Goal: Task Accomplishment & Management: Complete application form

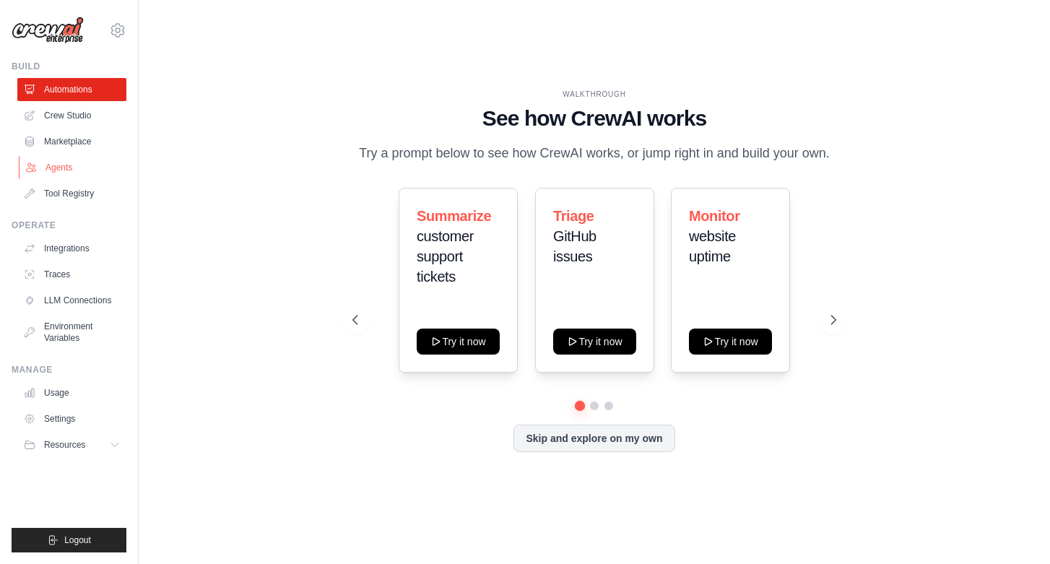
click at [73, 170] on link "Agents" at bounding box center [73, 167] width 109 height 23
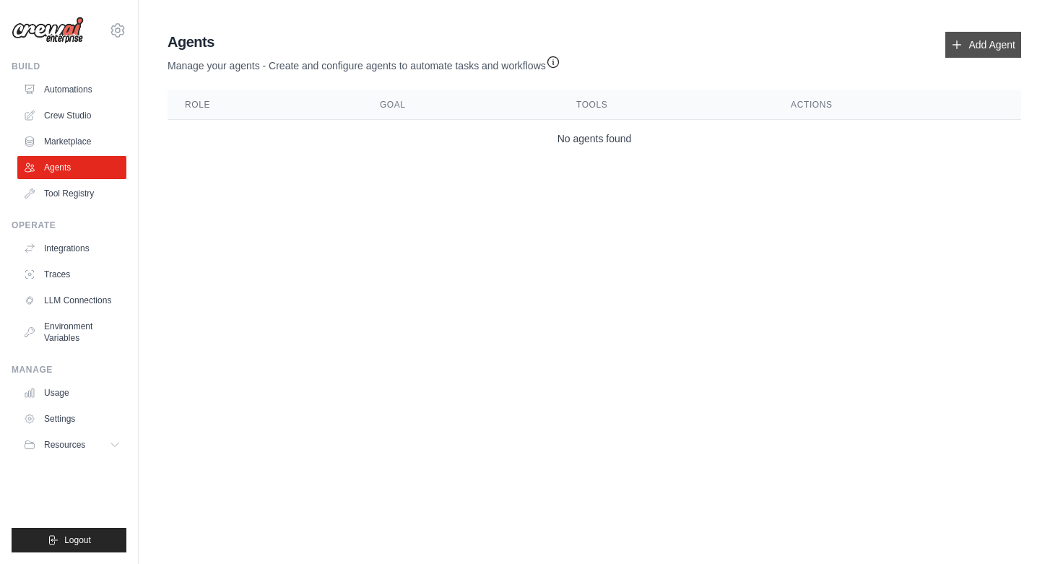
click at [962, 49] on icon at bounding box center [957, 45] width 12 height 12
click at [79, 115] on link "Crew Studio" at bounding box center [73, 115] width 109 height 23
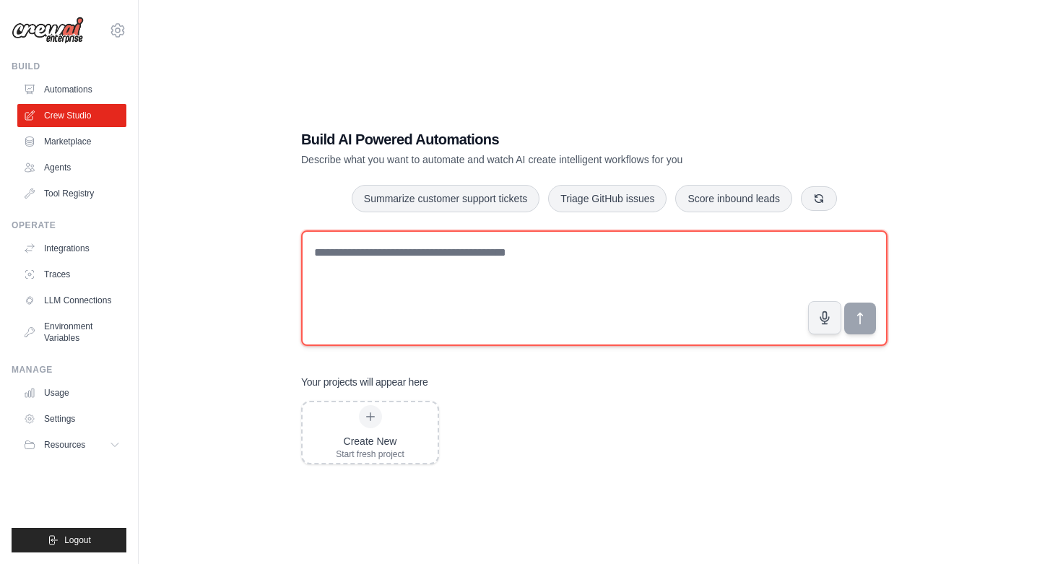
click at [468, 245] on textarea at bounding box center [594, 288] width 586 height 116
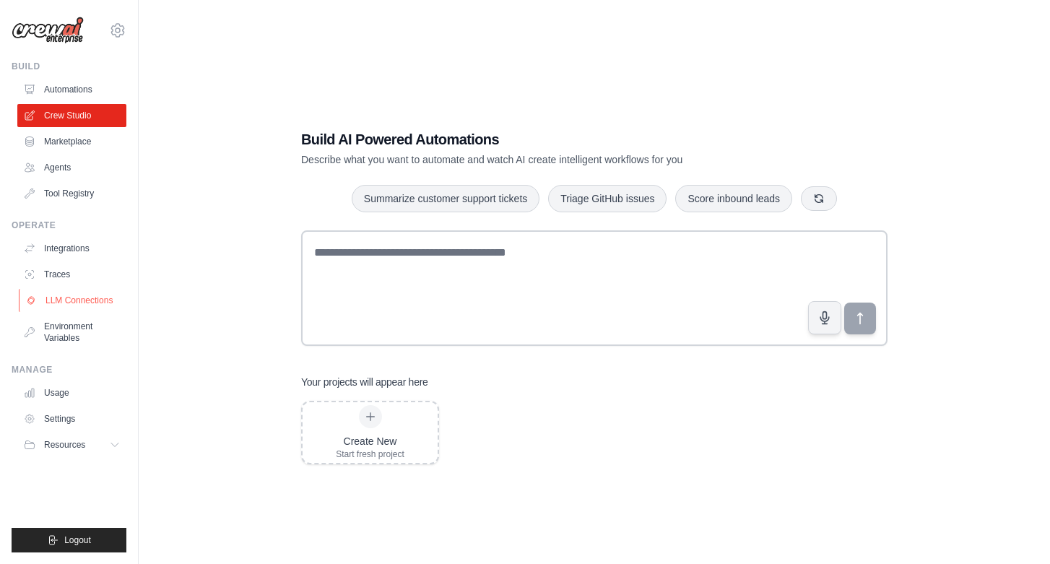
click at [97, 298] on link "LLM Connections" at bounding box center [73, 300] width 109 height 23
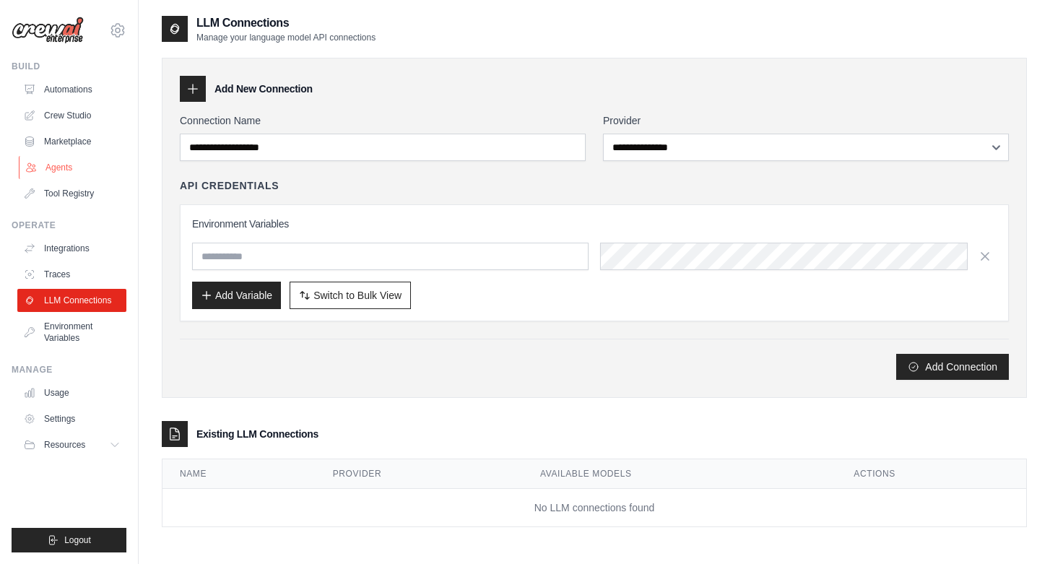
click at [65, 158] on link "Agents" at bounding box center [73, 167] width 109 height 23
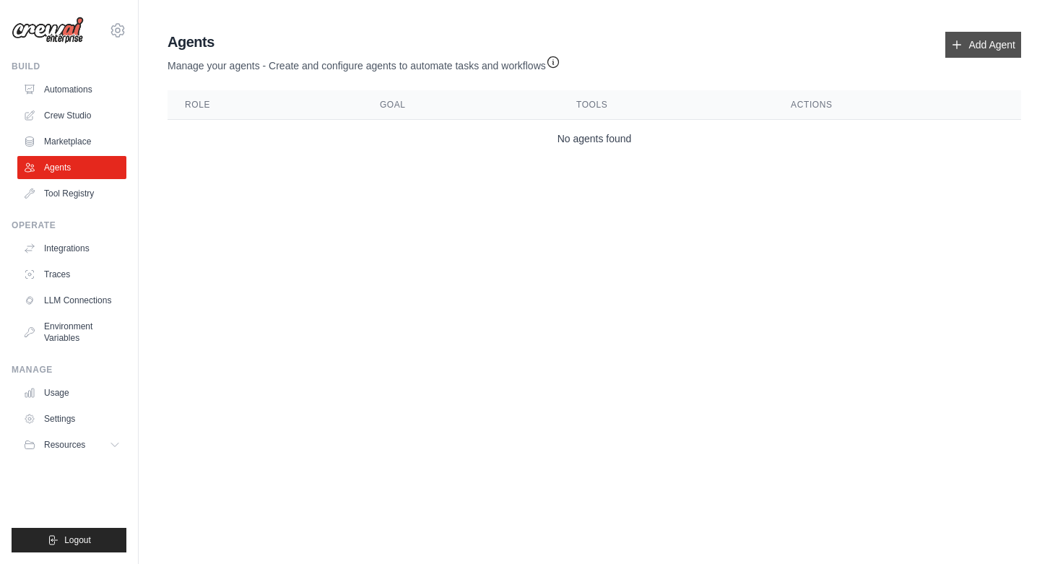
click at [974, 48] on link "Add Agent" at bounding box center [983, 45] width 76 height 26
click at [964, 45] on link "Add Agent" at bounding box center [983, 45] width 76 height 26
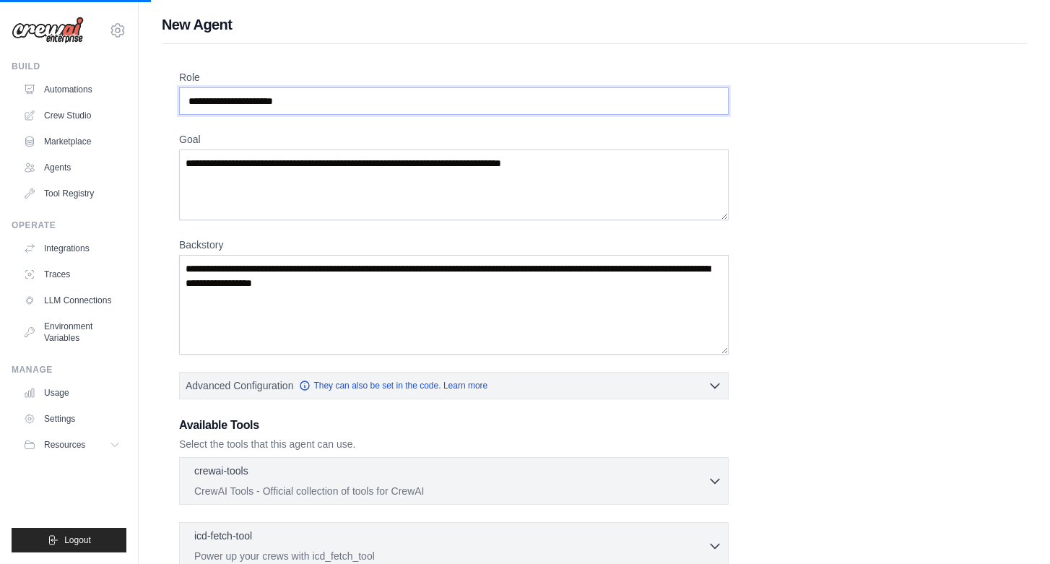
click at [363, 99] on input "Role" at bounding box center [454, 100] width 550 height 27
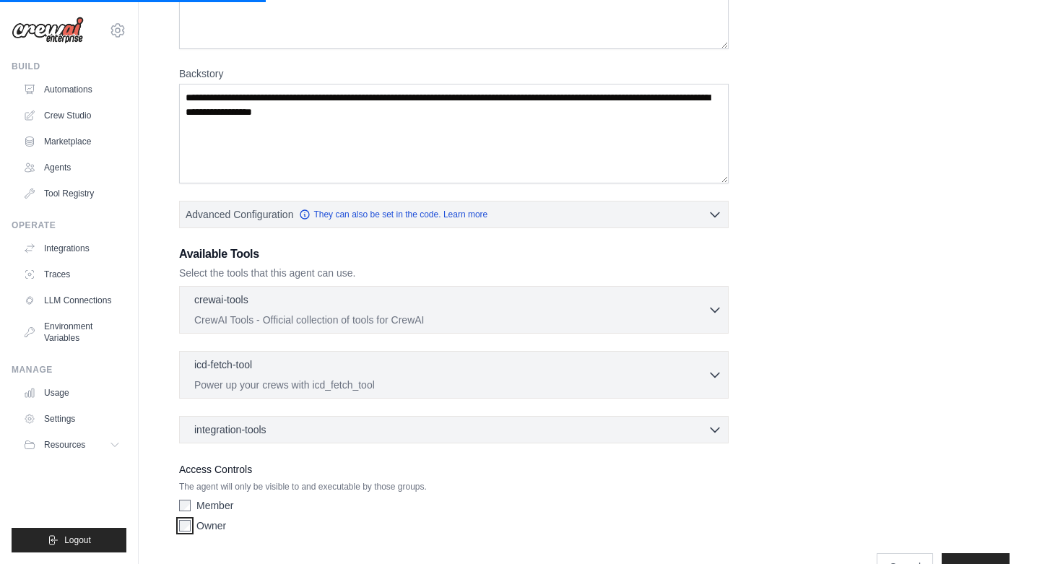
scroll to position [166, 0]
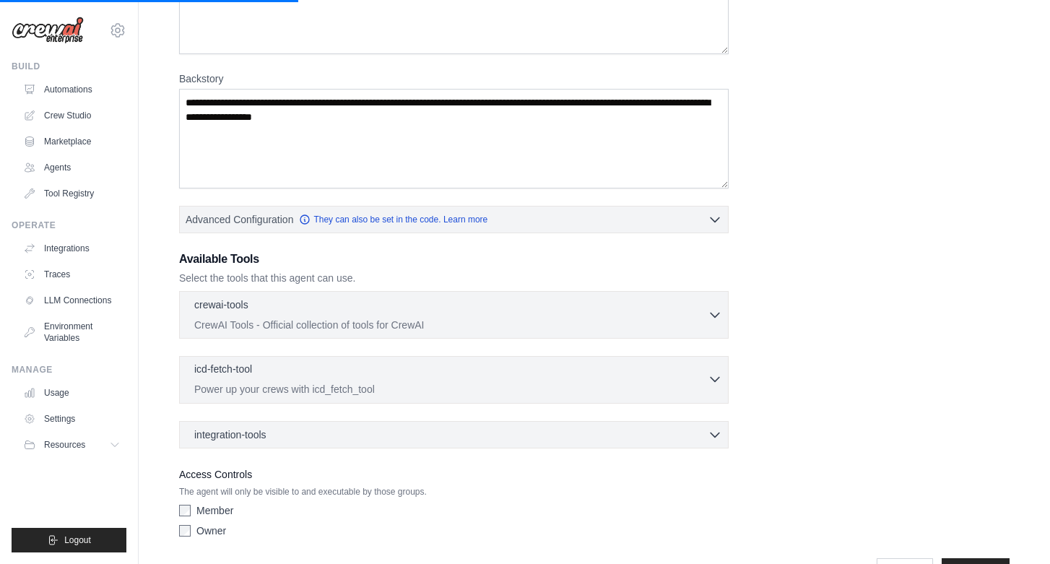
click at [568, 376] on div "icd-fetch-tool 0 selected" at bounding box center [450, 370] width 513 height 17
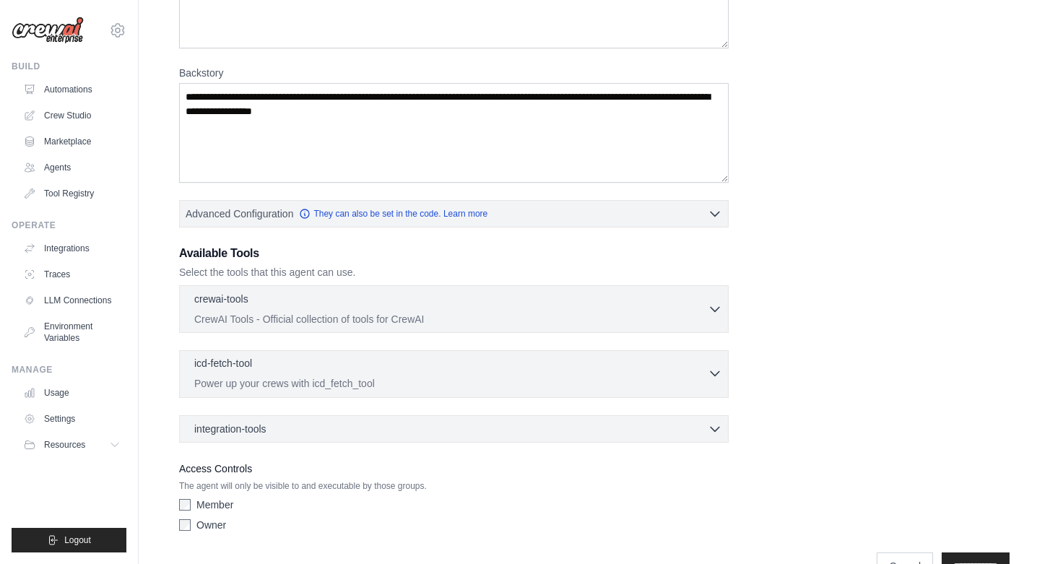
scroll to position [211, 0]
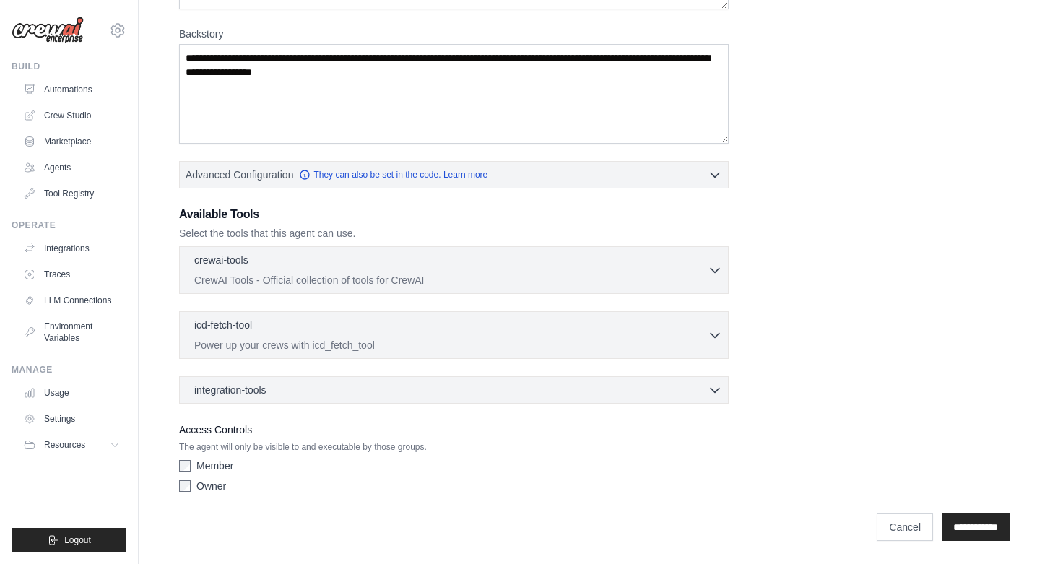
click at [197, 464] on label "Member" at bounding box center [214, 466] width 37 height 14
click at [318, 391] on div "integration-tools 0 selected" at bounding box center [458, 389] width 528 height 14
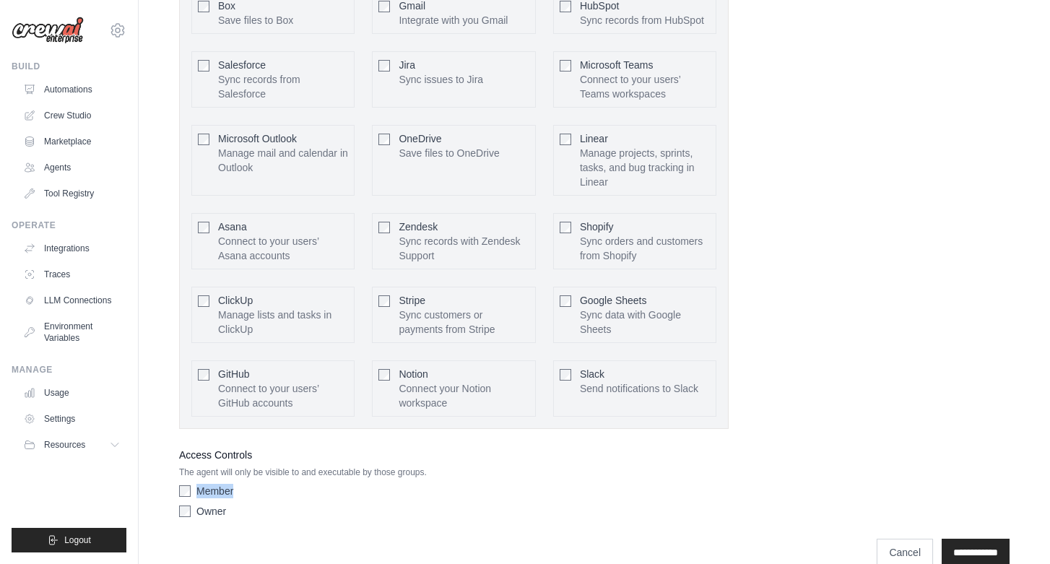
scroll to position [690, 0]
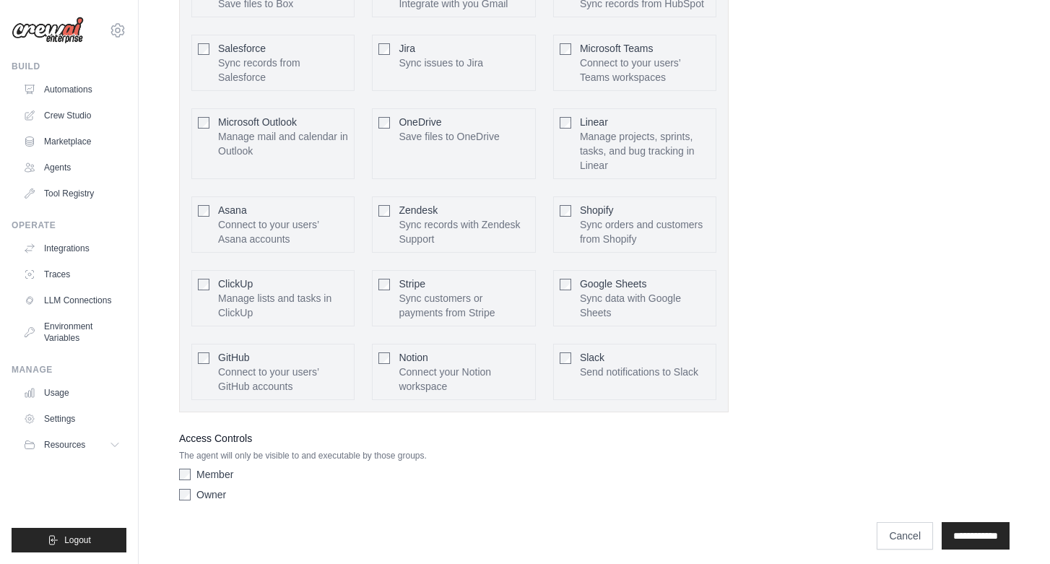
click at [963, 545] on input "**********" at bounding box center [976, 535] width 68 height 27
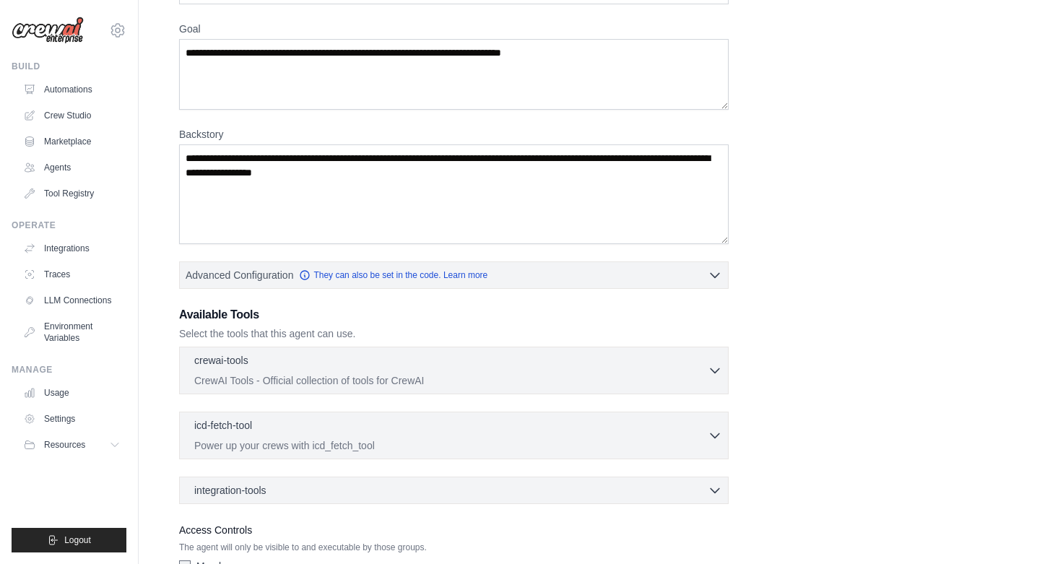
scroll to position [229, 0]
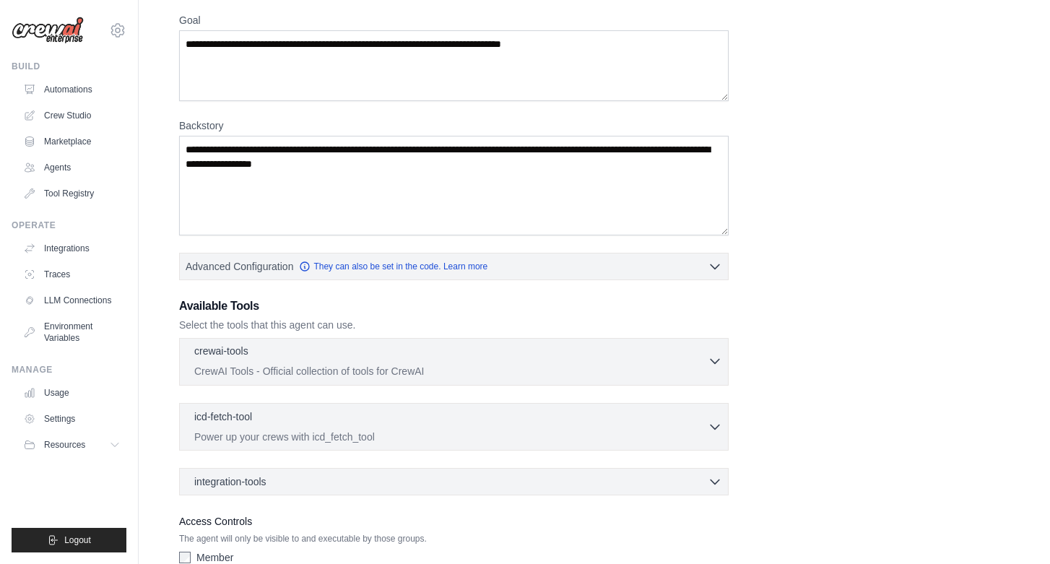
click at [514, 373] on p "CrewAI Tools - Official collection of tools for CrewAI" at bounding box center [450, 371] width 513 height 14
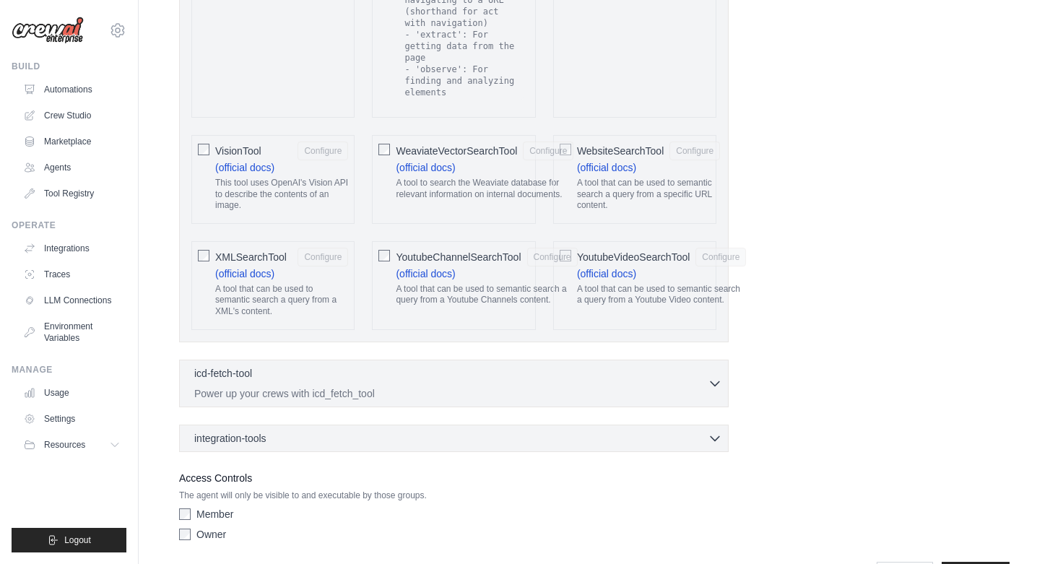
scroll to position [3086, 0]
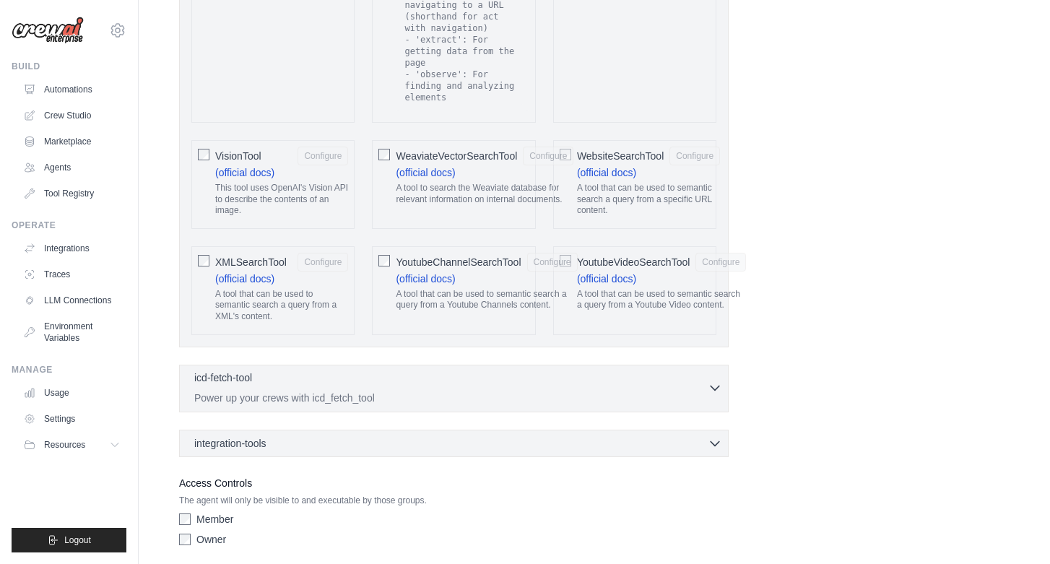
click at [272, 370] on div "icd-fetch-tool 0 selected" at bounding box center [450, 378] width 513 height 17
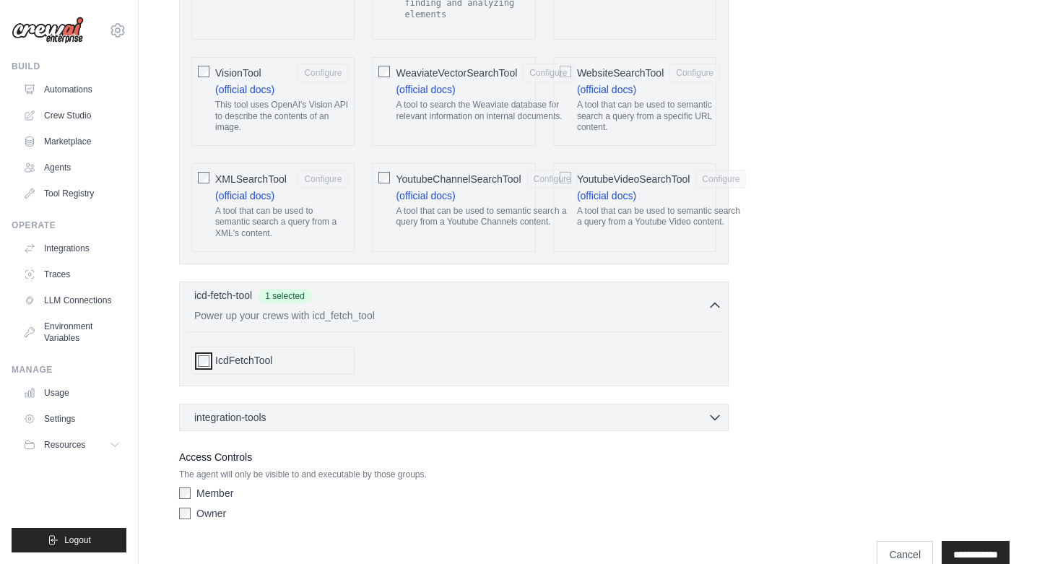
scroll to position [3185, 0]
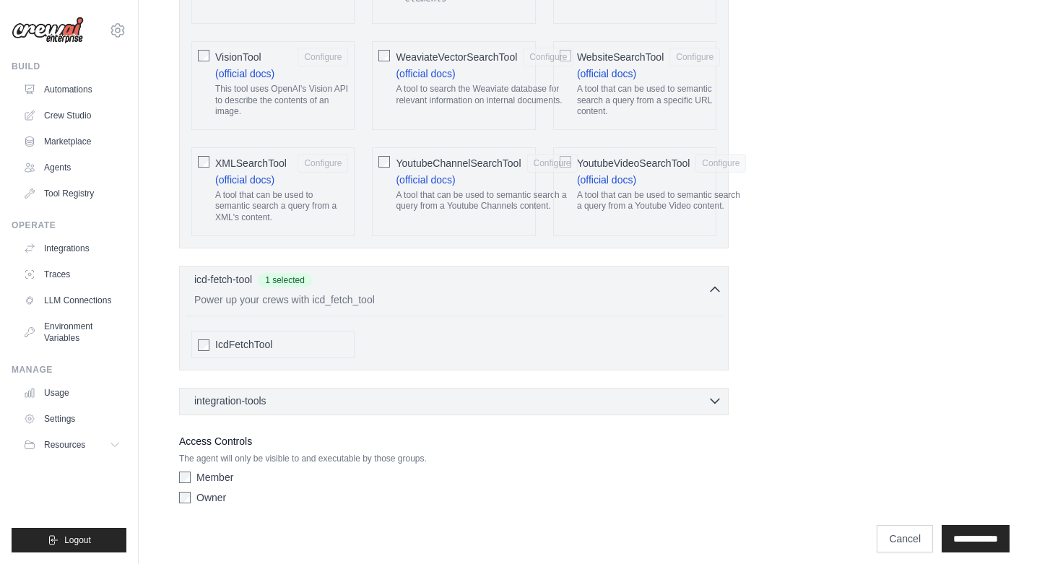
click at [302, 394] on div "integration-tools 0 selected" at bounding box center [458, 401] width 528 height 14
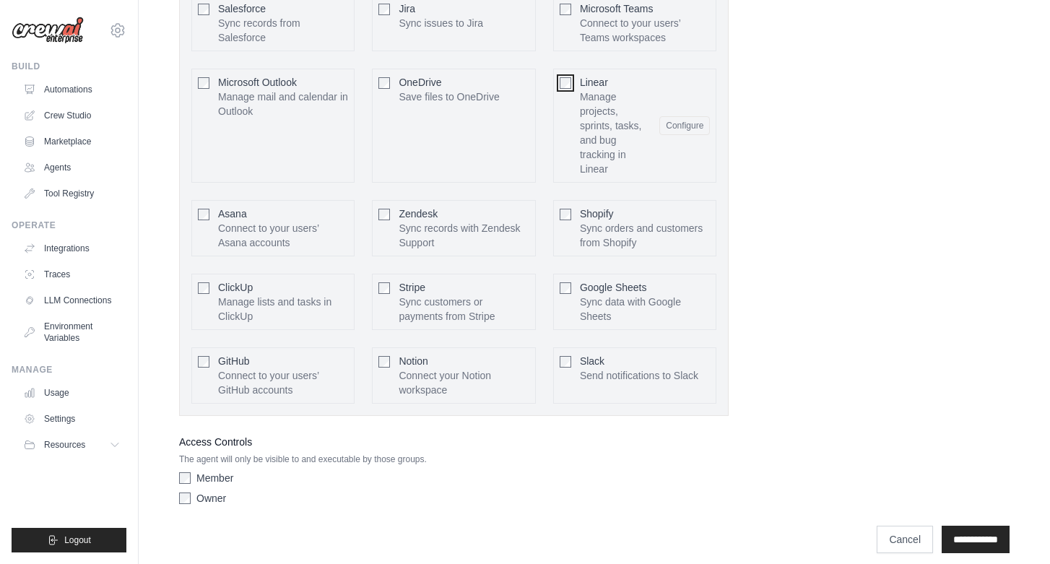
scroll to position [3716, 0]
click at [945, 525] on input "**********" at bounding box center [976, 538] width 68 height 27
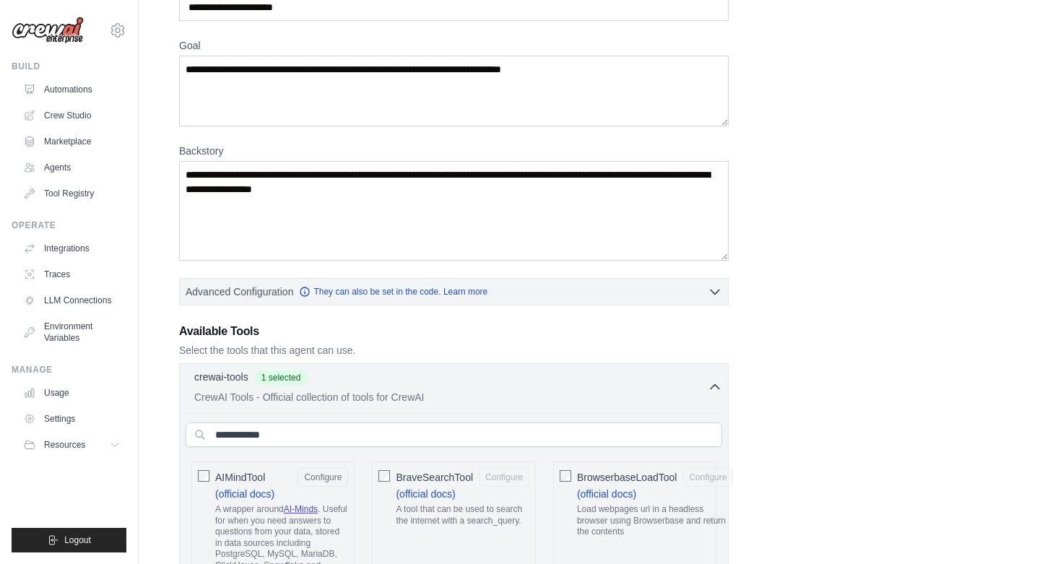
scroll to position [0, 0]
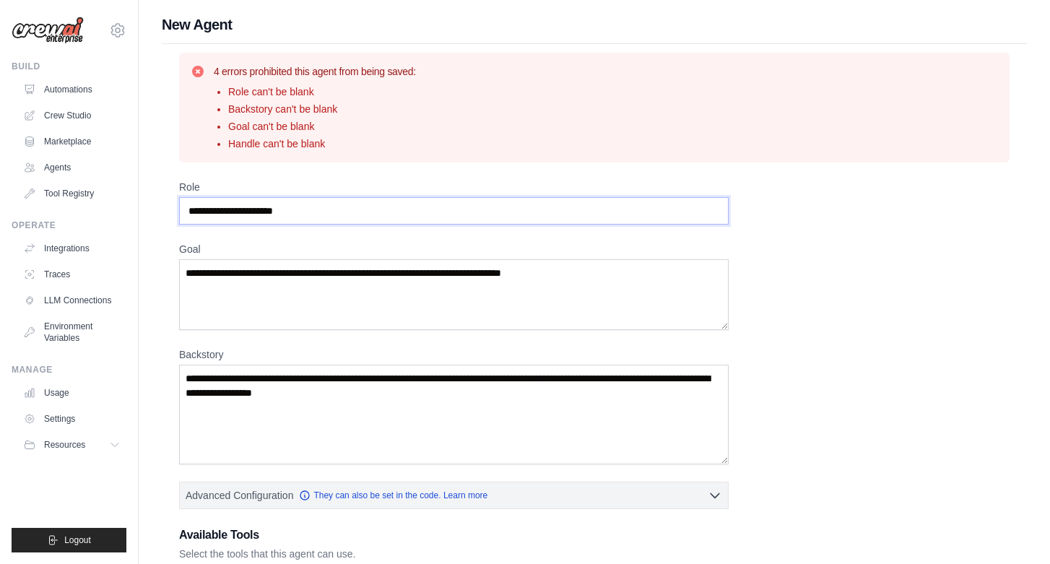
click at [318, 202] on input "Role" at bounding box center [454, 210] width 550 height 27
type input "******"
click at [282, 268] on textarea "Goal" at bounding box center [454, 294] width 550 height 71
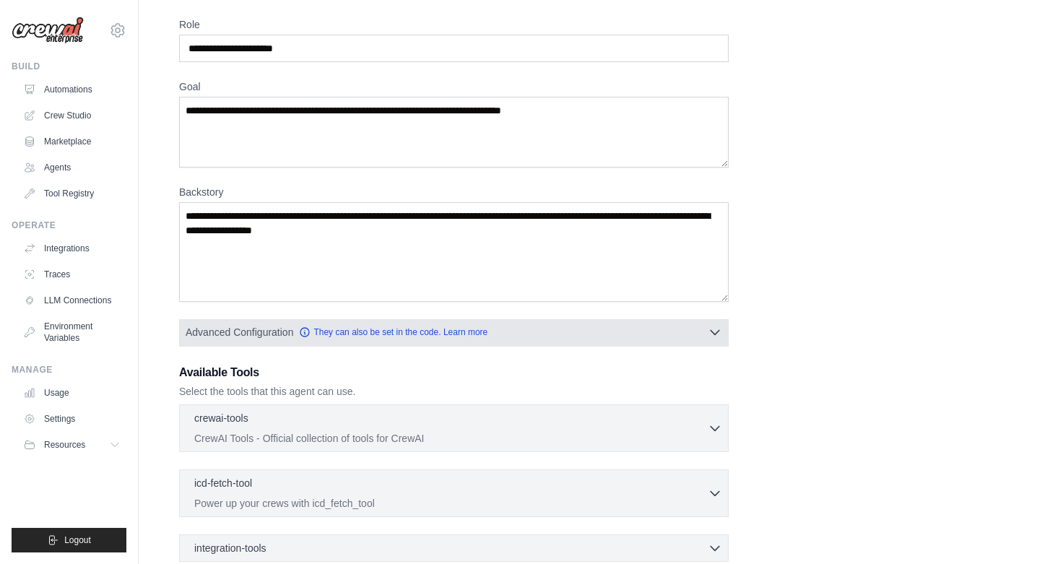
scroll to position [321, 0]
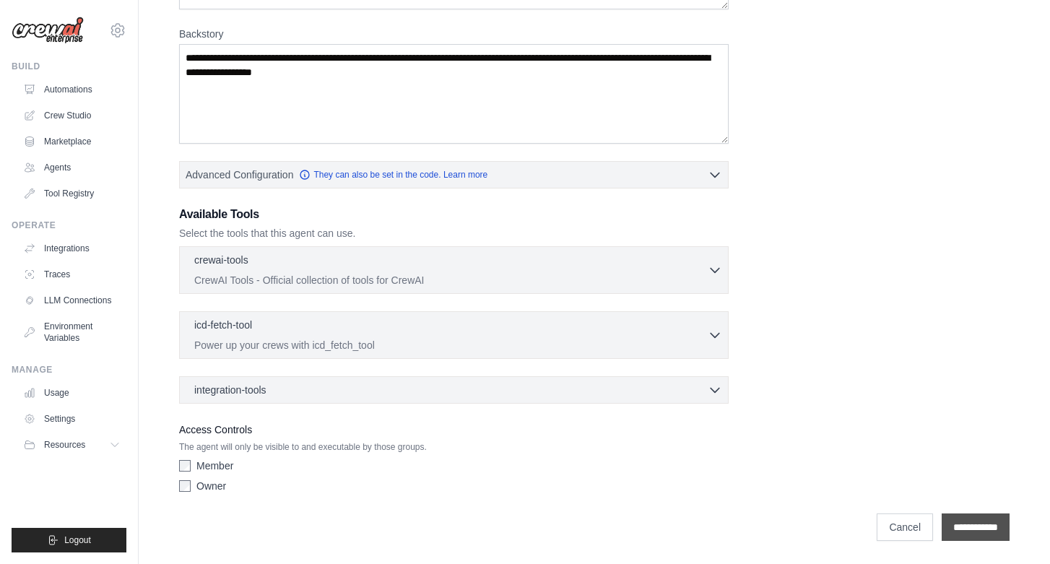
click at [946, 519] on input "**********" at bounding box center [976, 526] width 68 height 27
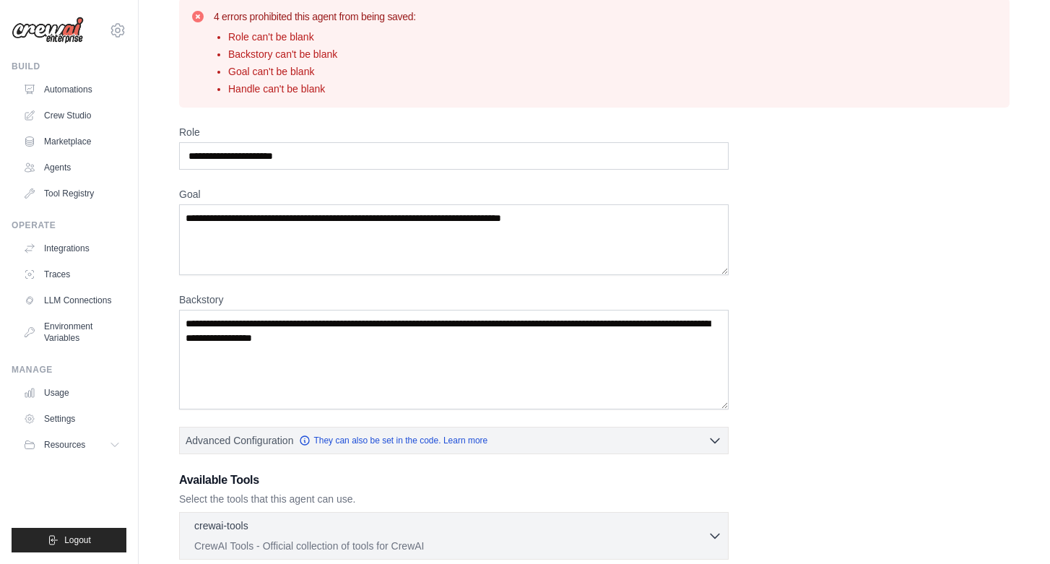
scroll to position [0, 0]
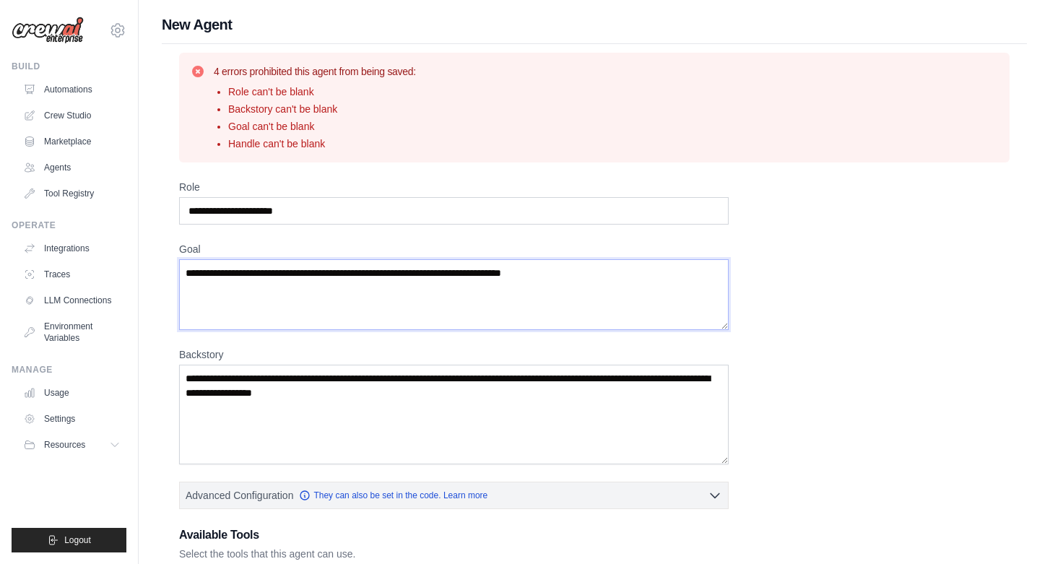
click at [411, 269] on textarea "Goal" at bounding box center [454, 294] width 550 height 71
click at [402, 267] on textarea "Goal" at bounding box center [454, 294] width 550 height 71
click at [568, 281] on textarea "Goal" at bounding box center [454, 294] width 550 height 71
click at [590, 273] on textarea "Goal" at bounding box center [454, 294] width 550 height 71
click at [575, 270] on textarea "Goal" at bounding box center [454, 294] width 550 height 71
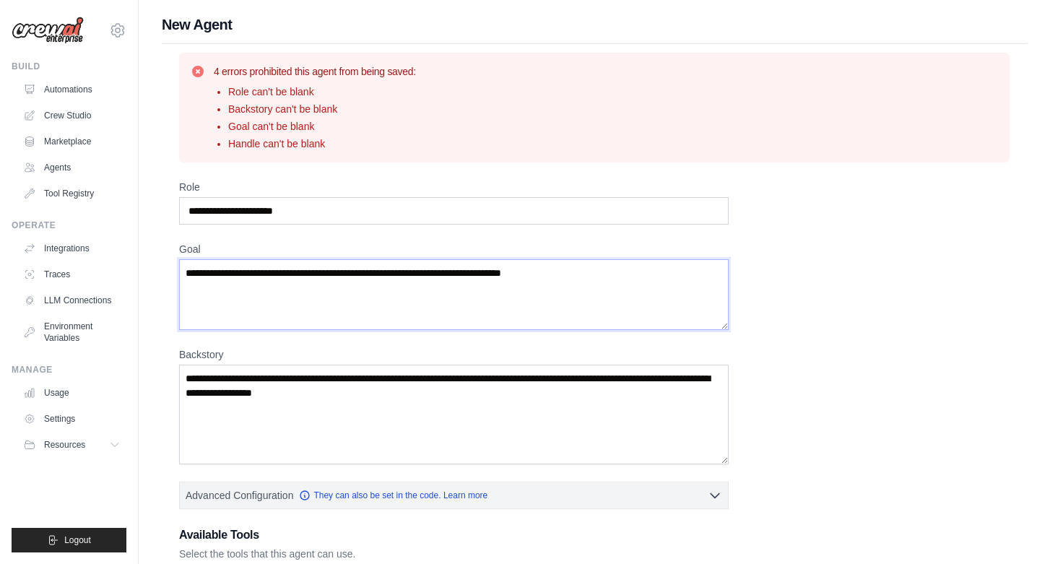
drag, startPoint x: 574, startPoint y: 270, endPoint x: 336, endPoint y: 266, distance: 238.4
click at [341, 266] on textarea "Goal" at bounding box center [454, 294] width 550 height 71
click at [326, 269] on textarea "Goal" at bounding box center [454, 294] width 550 height 71
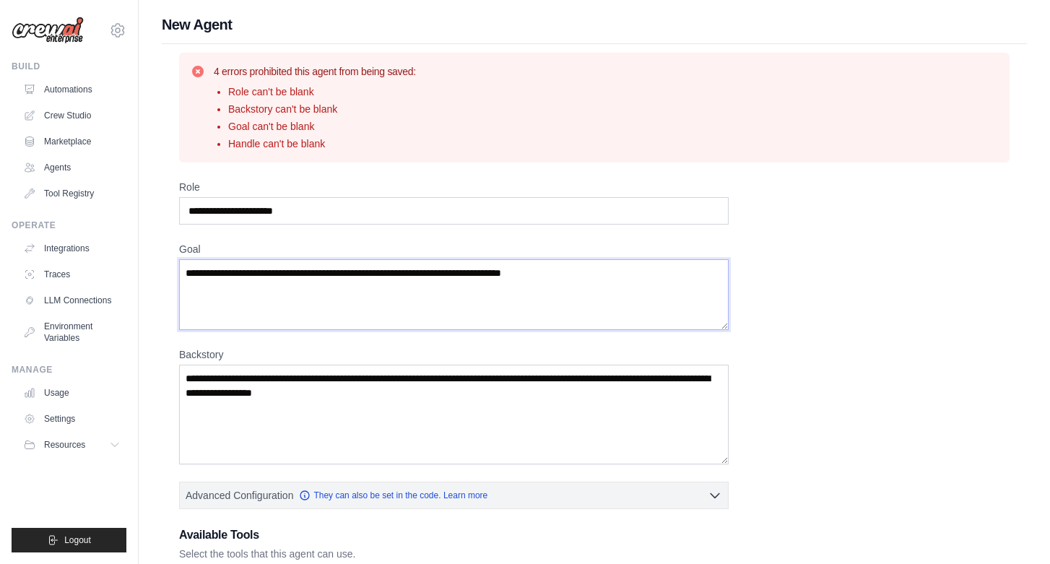
click at [326, 269] on textarea "Goal" at bounding box center [454, 294] width 550 height 71
click at [305, 204] on input "Role" at bounding box center [454, 210] width 550 height 27
type input "**********"
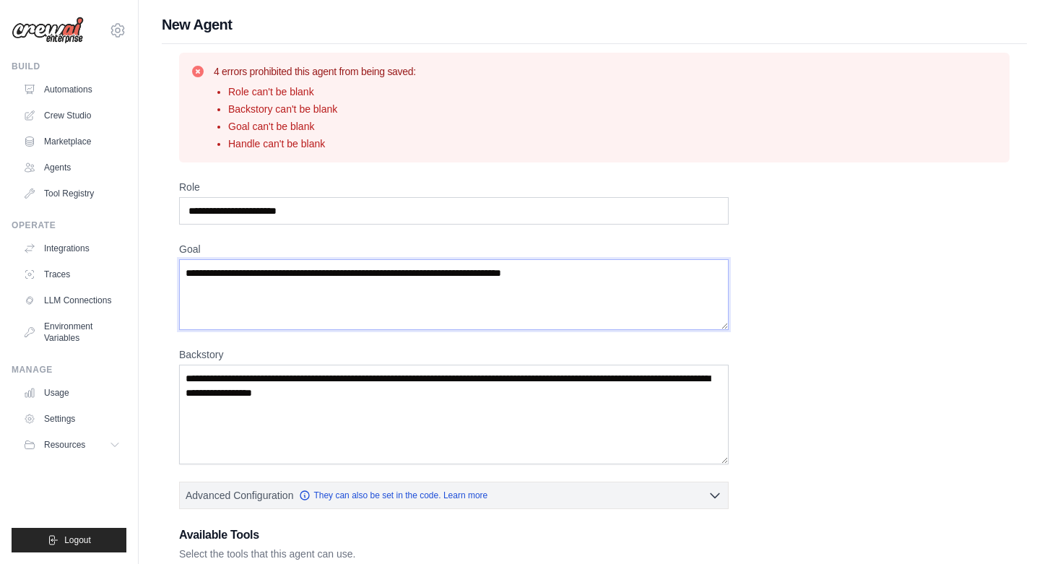
click at [261, 271] on textarea "Goal" at bounding box center [454, 294] width 550 height 71
click at [261, 278] on textarea "Goal" at bounding box center [454, 294] width 550 height 71
click at [267, 277] on textarea "Goal" at bounding box center [454, 294] width 550 height 71
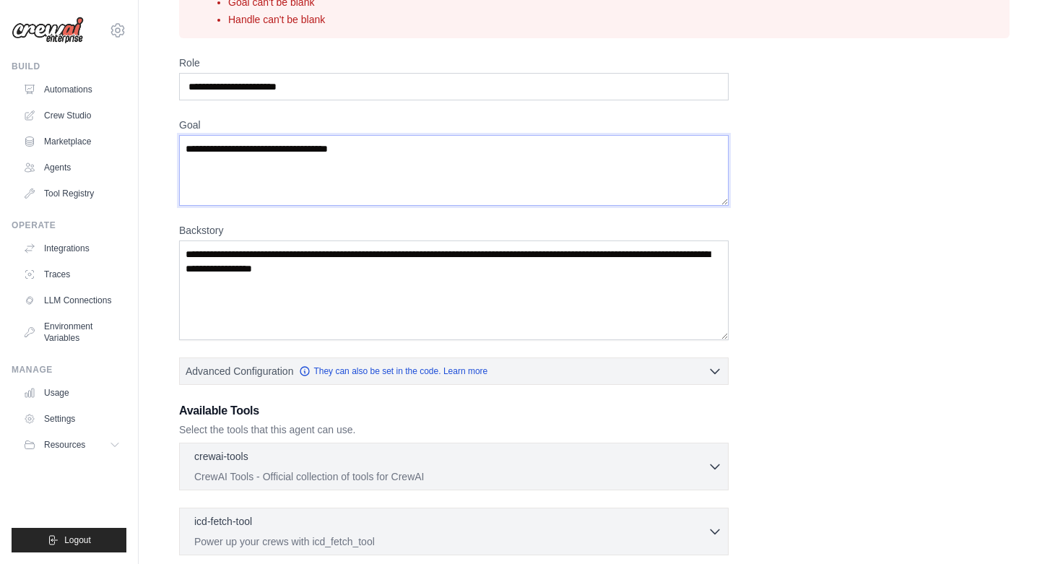
scroll to position [140, 0]
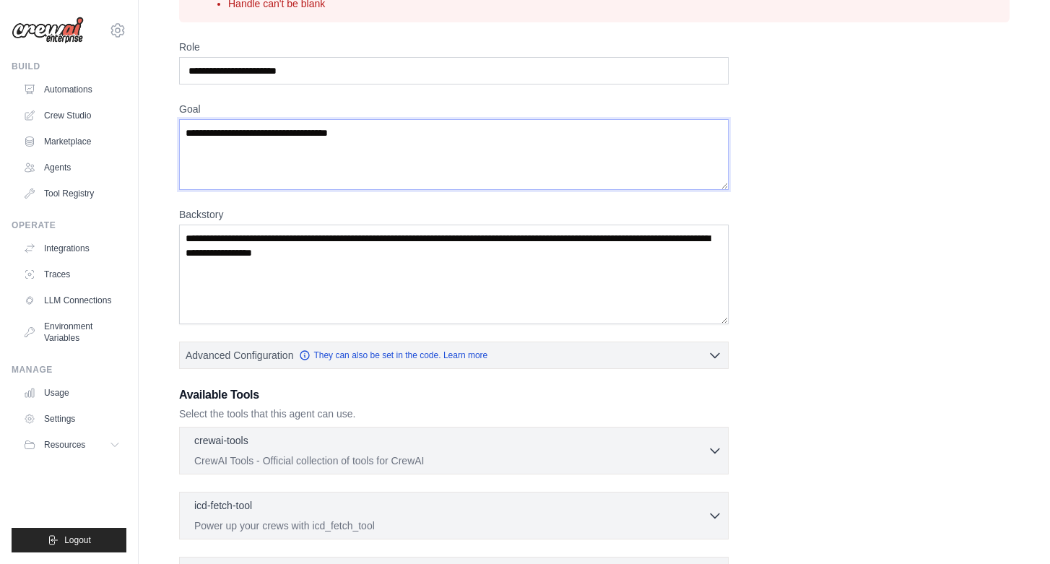
type textarea "**********"
click at [298, 277] on textarea "Backstory" at bounding box center [454, 275] width 550 height 100
click at [306, 258] on textarea "Backstory" at bounding box center [454, 275] width 550 height 100
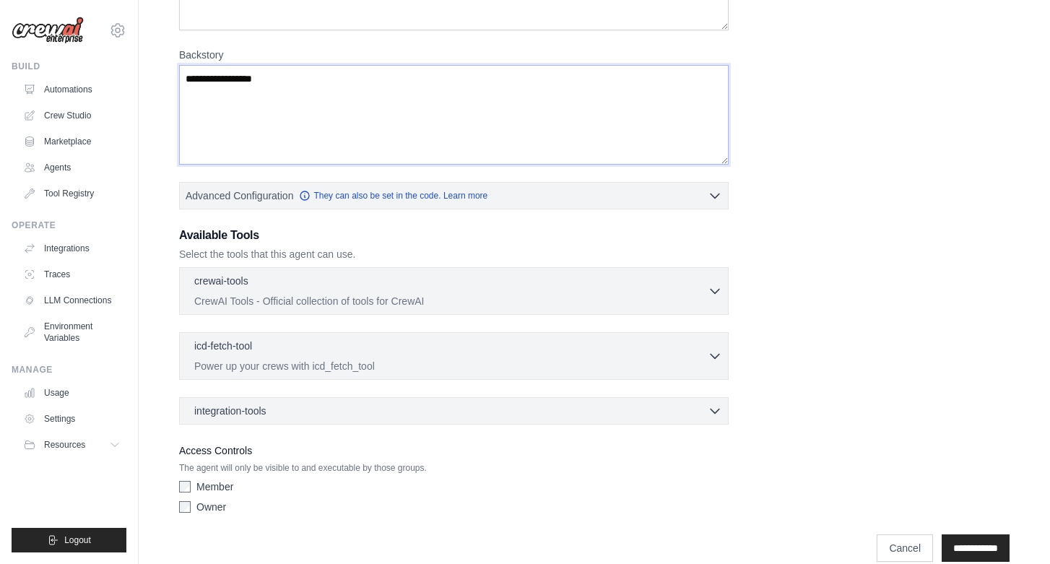
scroll to position [321, 0]
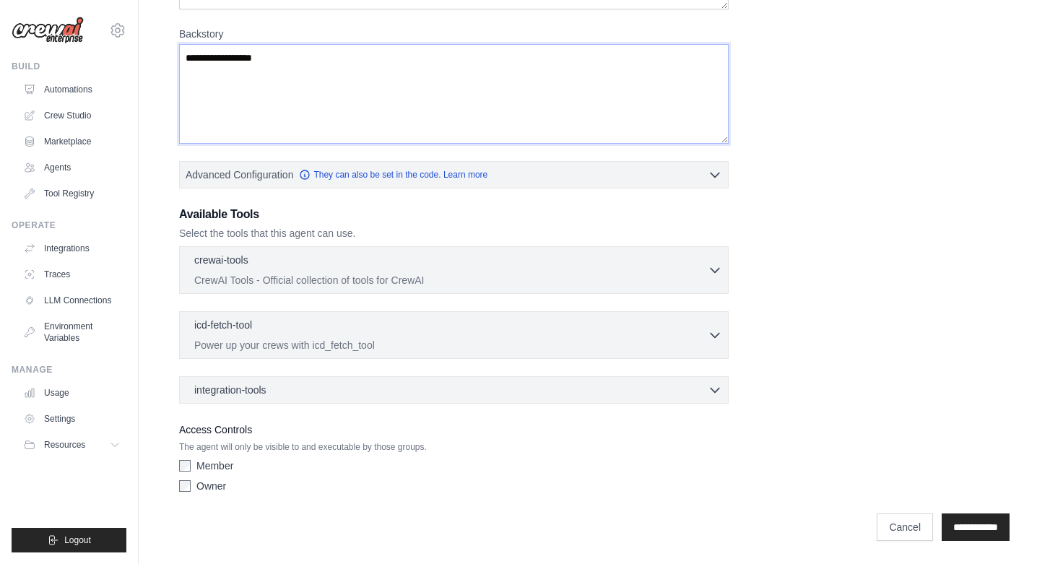
type textarea "**********"
click at [612, 451] on p "The agent will only be visible to and executable by those groups." at bounding box center [454, 447] width 550 height 12
click at [953, 525] on input "**********" at bounding box center [976, 526] width 68 height 27
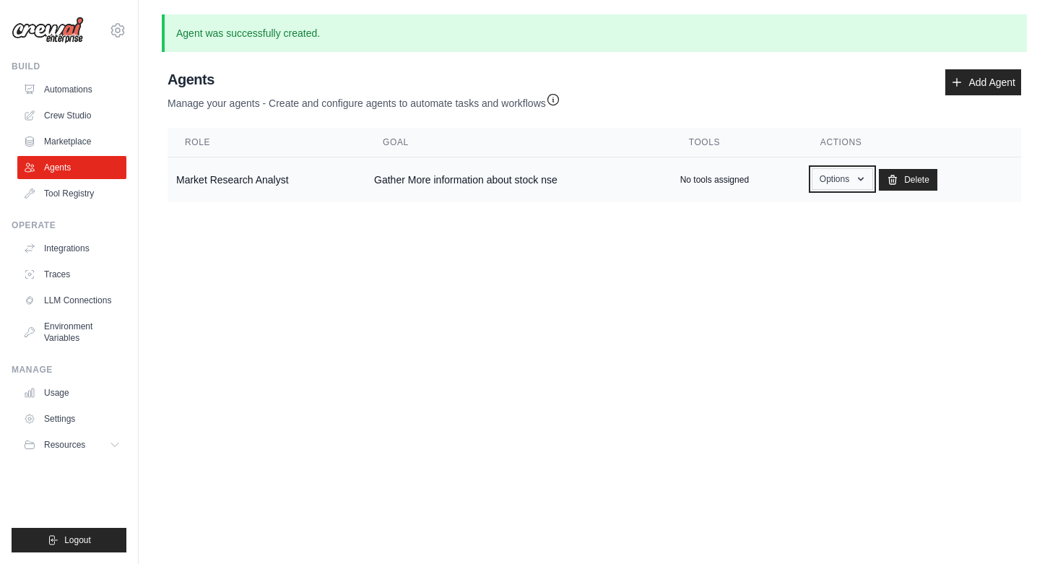
click at [836, 189] on button "Options" at bounding box center [842, 179] width 61 height 22
click at [801, 214] on link "Show" at bounding box center [821, 212] width 104 height 26
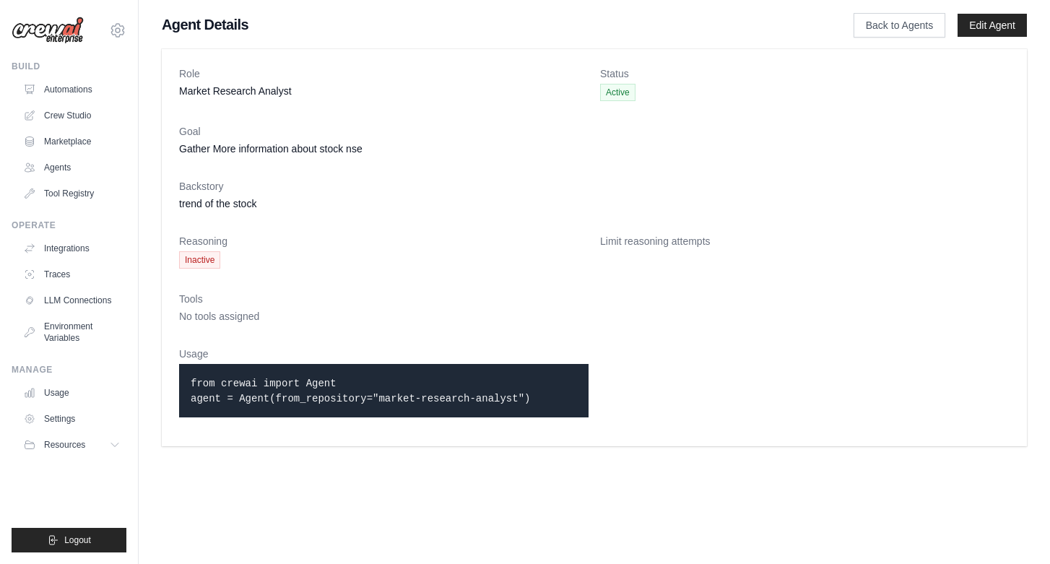
click at [274, 399] on code "from crewai import Agent agent = Agent(from_repository="market-research-analyst…" at bounding box center [360, 391] width 339 height 27
click at [321, 393] on code "from crewai import Agent agent = Agent(from_repository="market-research-analyst…" at bounding box center [360, 391] width 339 height 27
click at [82, 120] on link "Crew Studio" at bounding box center [73, 115] width 109 height 23
